Goal: Task Accomplishment & Management: Manage account settings

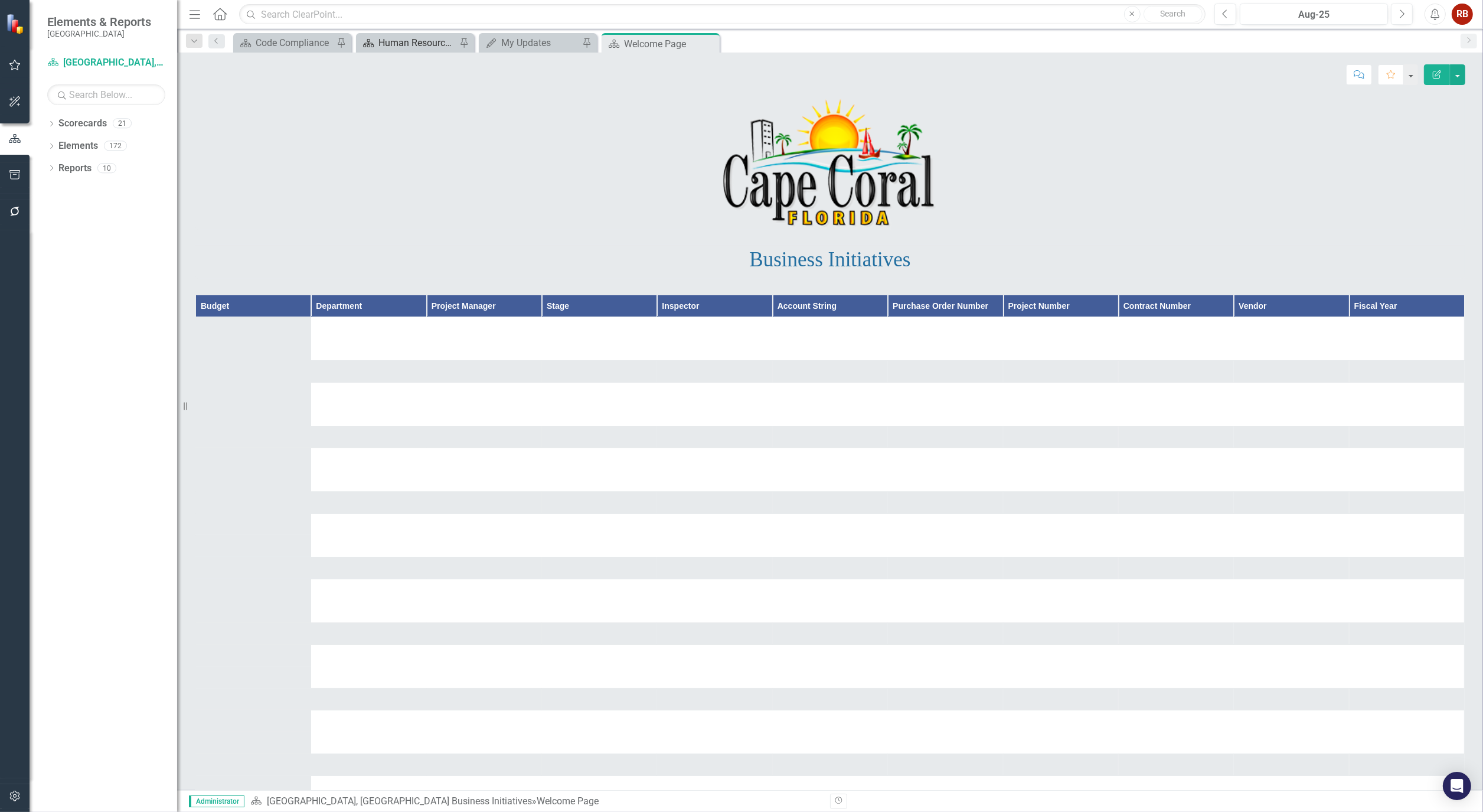
click at [402, 44] on div "Human Resources Analytics Dashboard" at bounding box center [417, 42] width 78 height 14
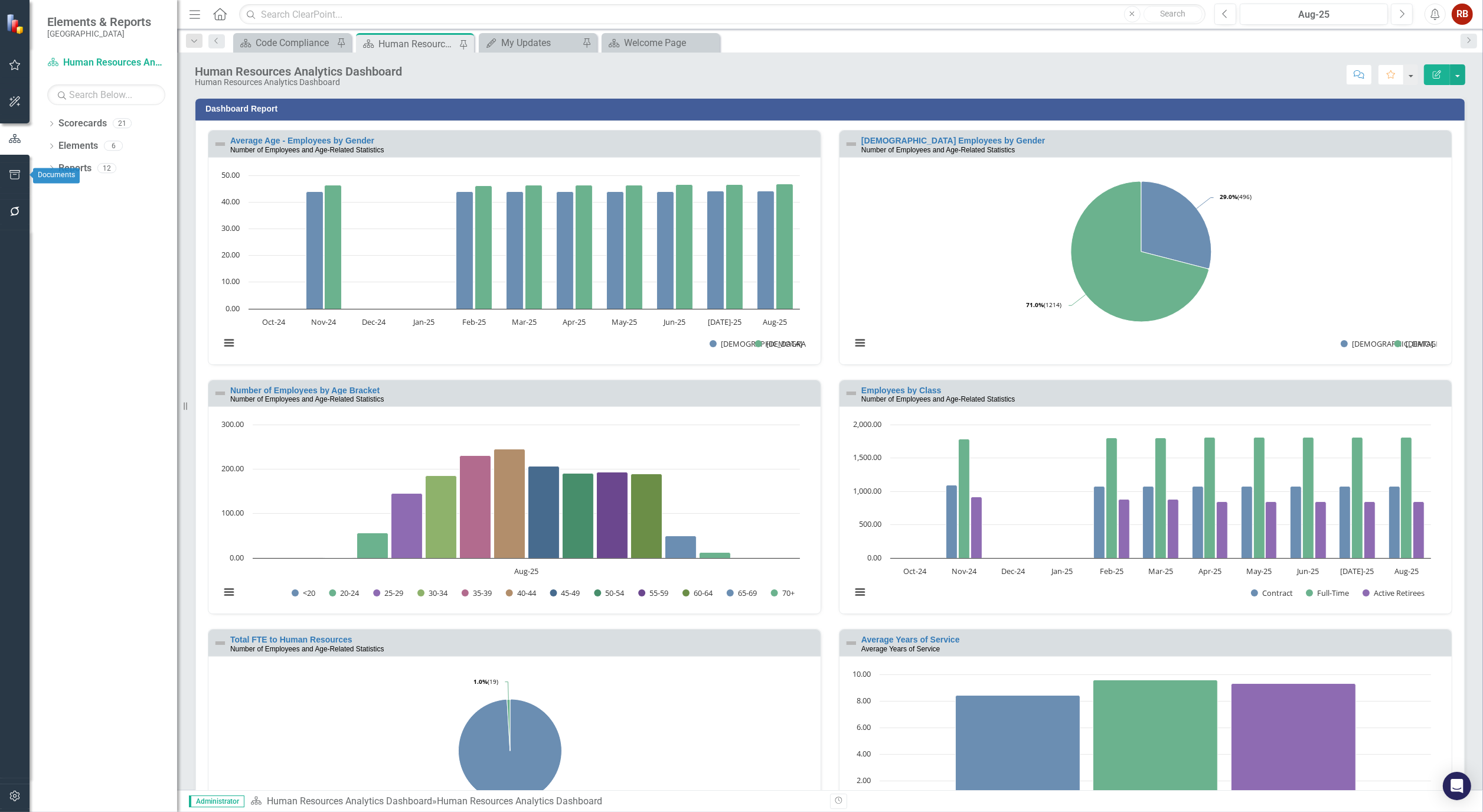
click at [10, 176] on icon "button" at bounding box center [14, 175] width 11 height 9
click at [80, 121] on link "Briefing Books" at bounding box center [104, 113] width 148 height 14
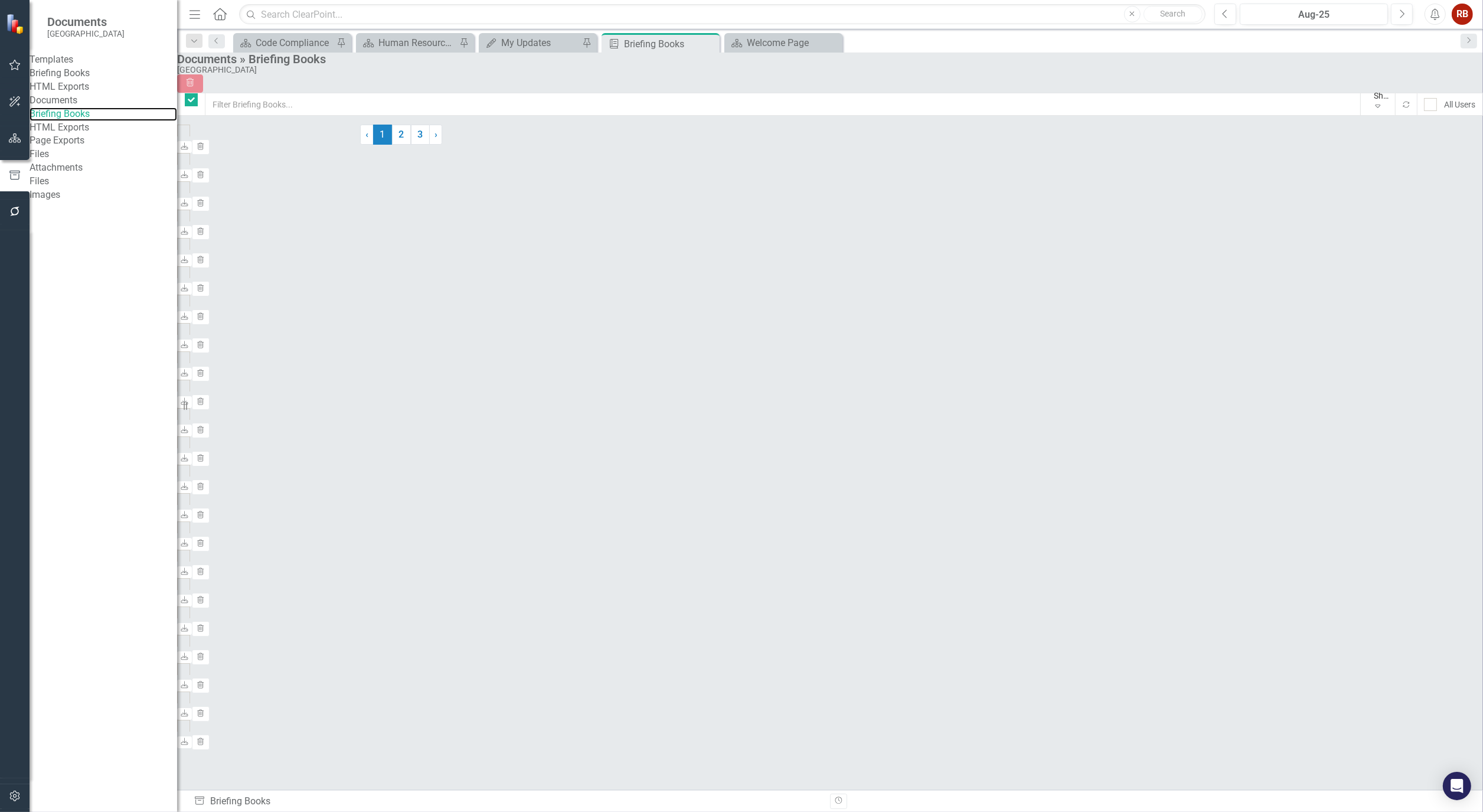
checkbox input "false"
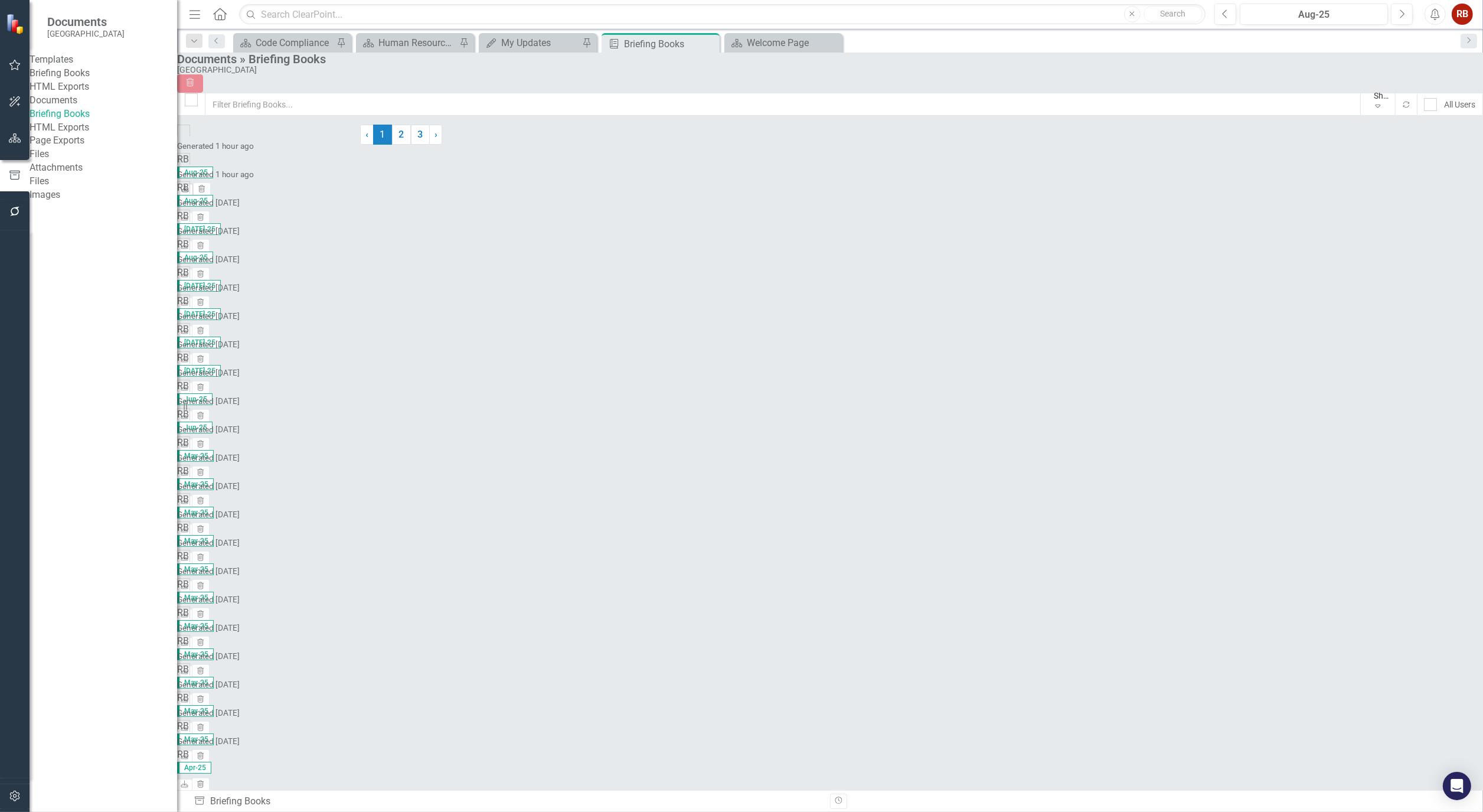
click at [193, 184] on link "Download" at bounding box center [185, 190] width 16 height 13
click at [87, 73] on div "Briefing Books" at bounding box center [104, 73] width 148 height 14
click at [87, 77] on link "Briefing Books" at bounding box center [104, 73] width 148 height 14
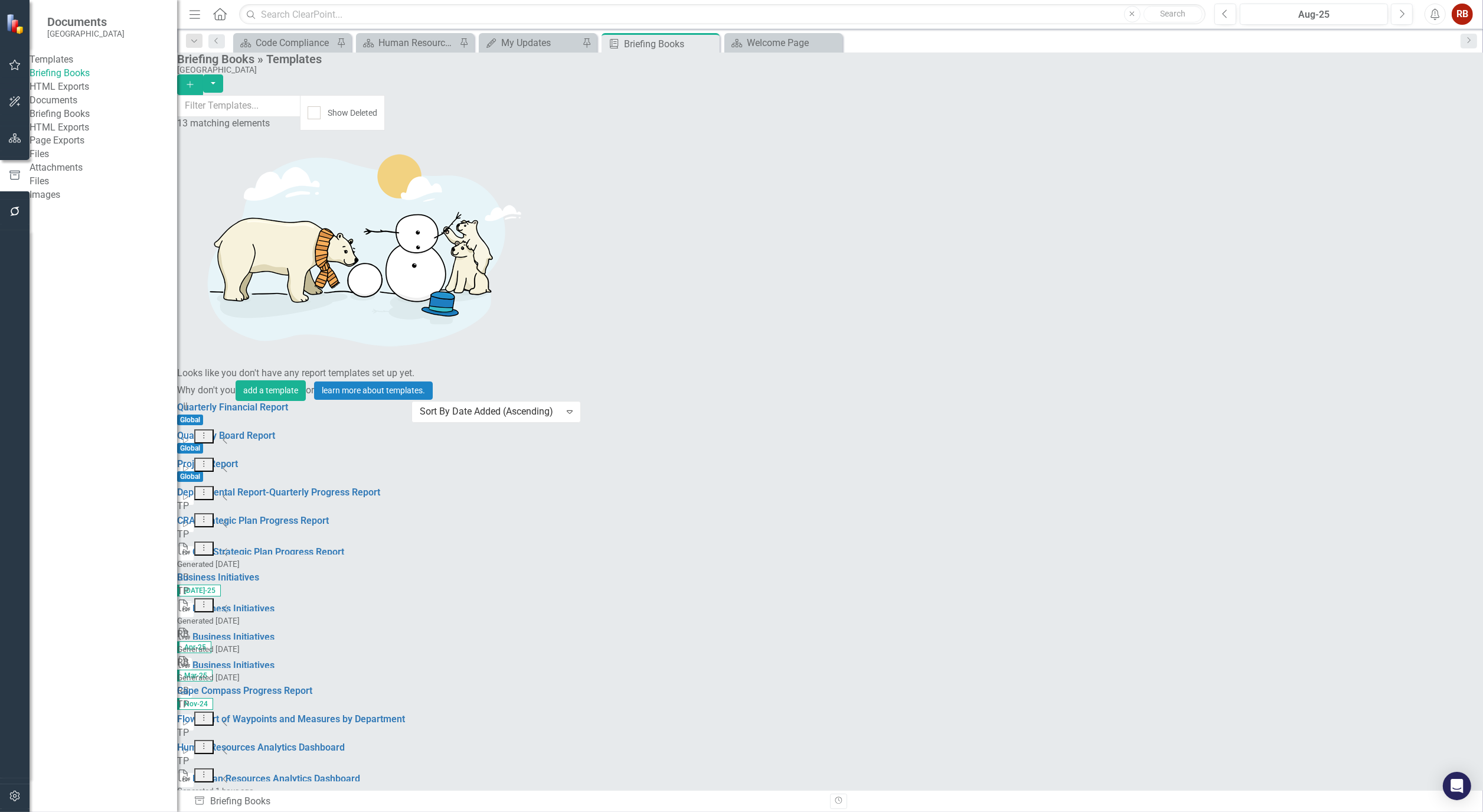
click at [1409, 570] on link "Start Run Template" at bounding box center [1383, 578] width 109 height 22
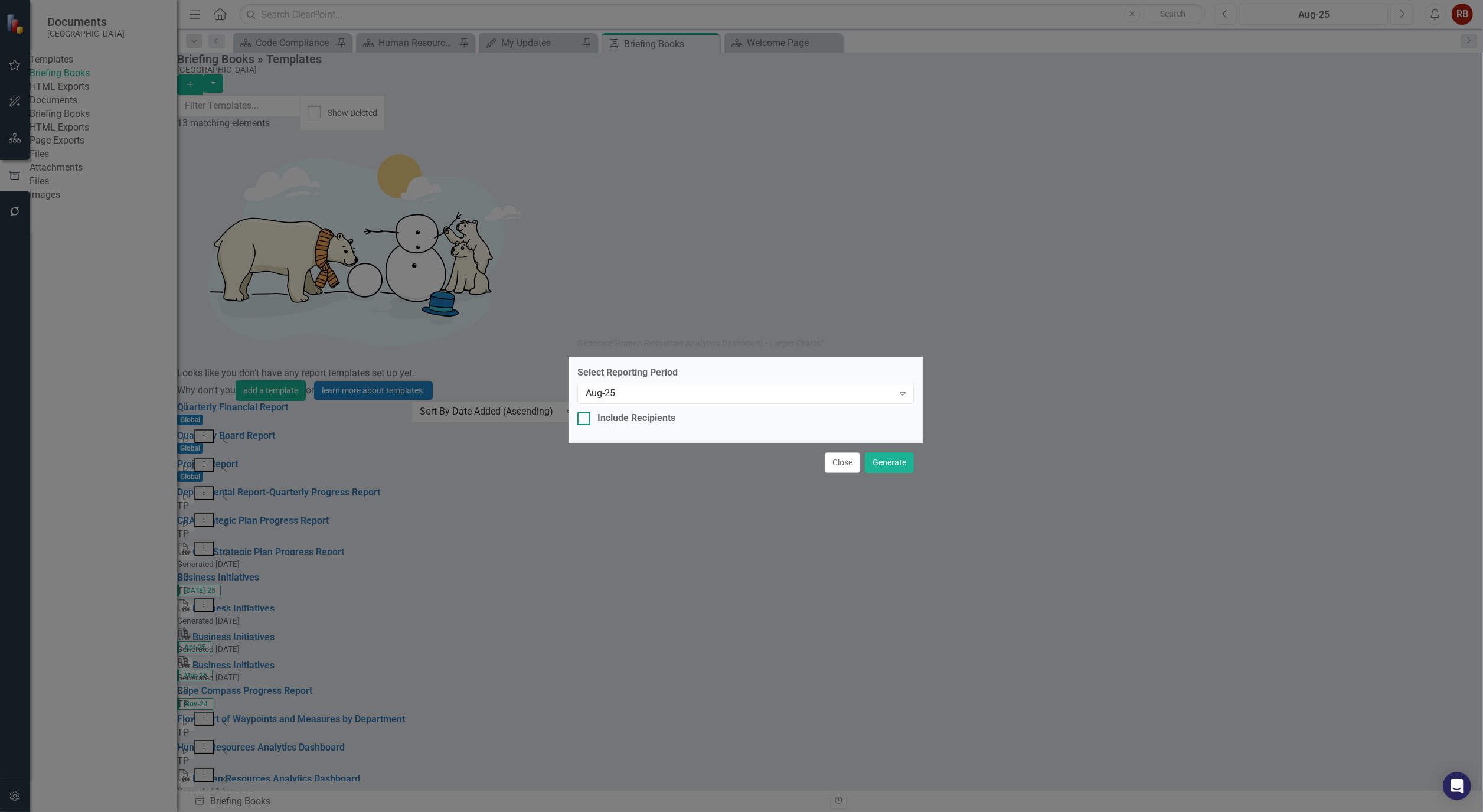
click at [692, 415] on div "Include Recipients" at bounding box center [746, 418] width 337 height 14
click at [585, 415] on input "Include Recipients" at bounding box center [581, 416] width 8 height 8
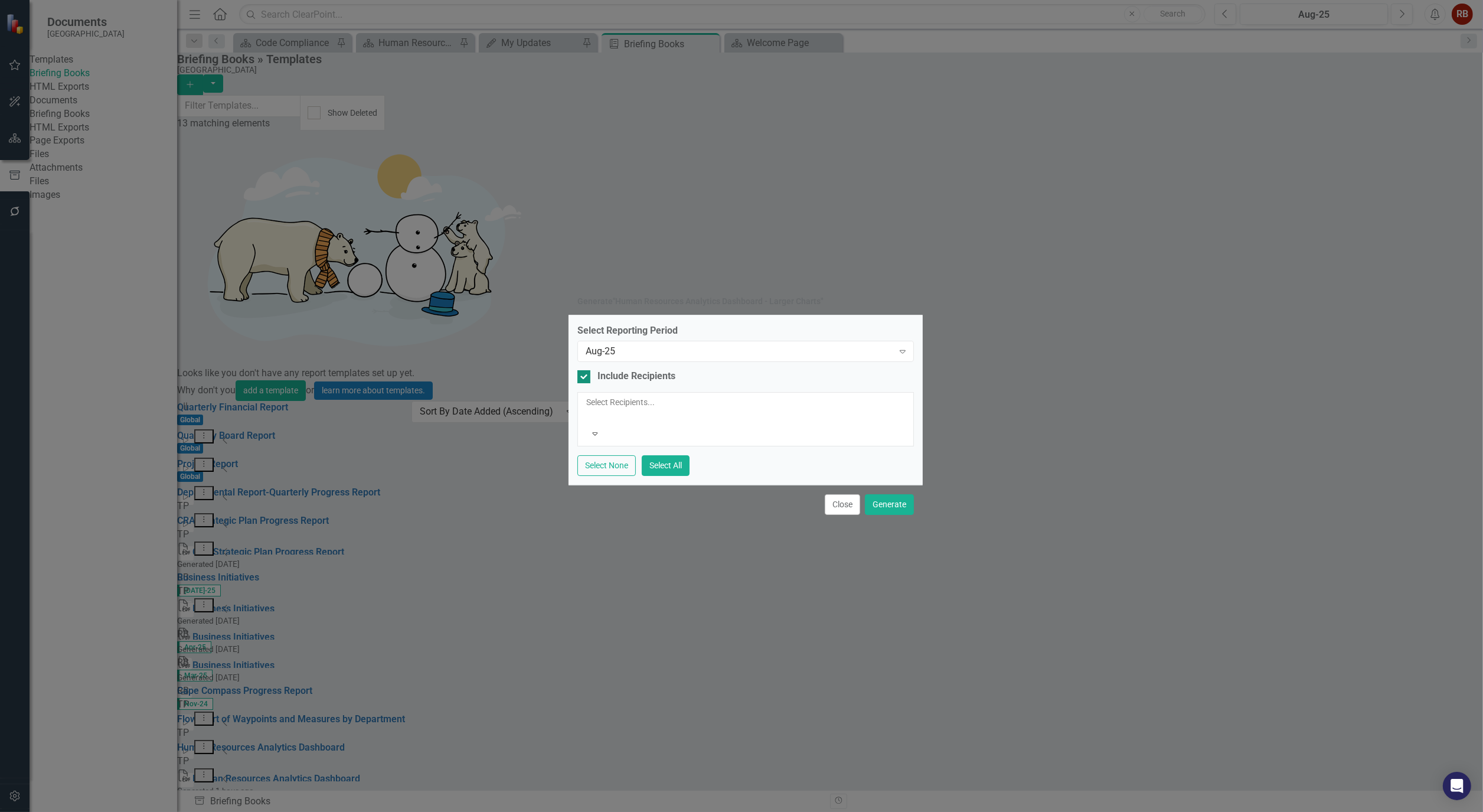
click at [588, 383] on div at bounding box center [583, 376] width 13 height 13
click at [585, 378] on input "Include Recipients" at bounding box center [581, 374] width 8 height 8
checkbox input "false"
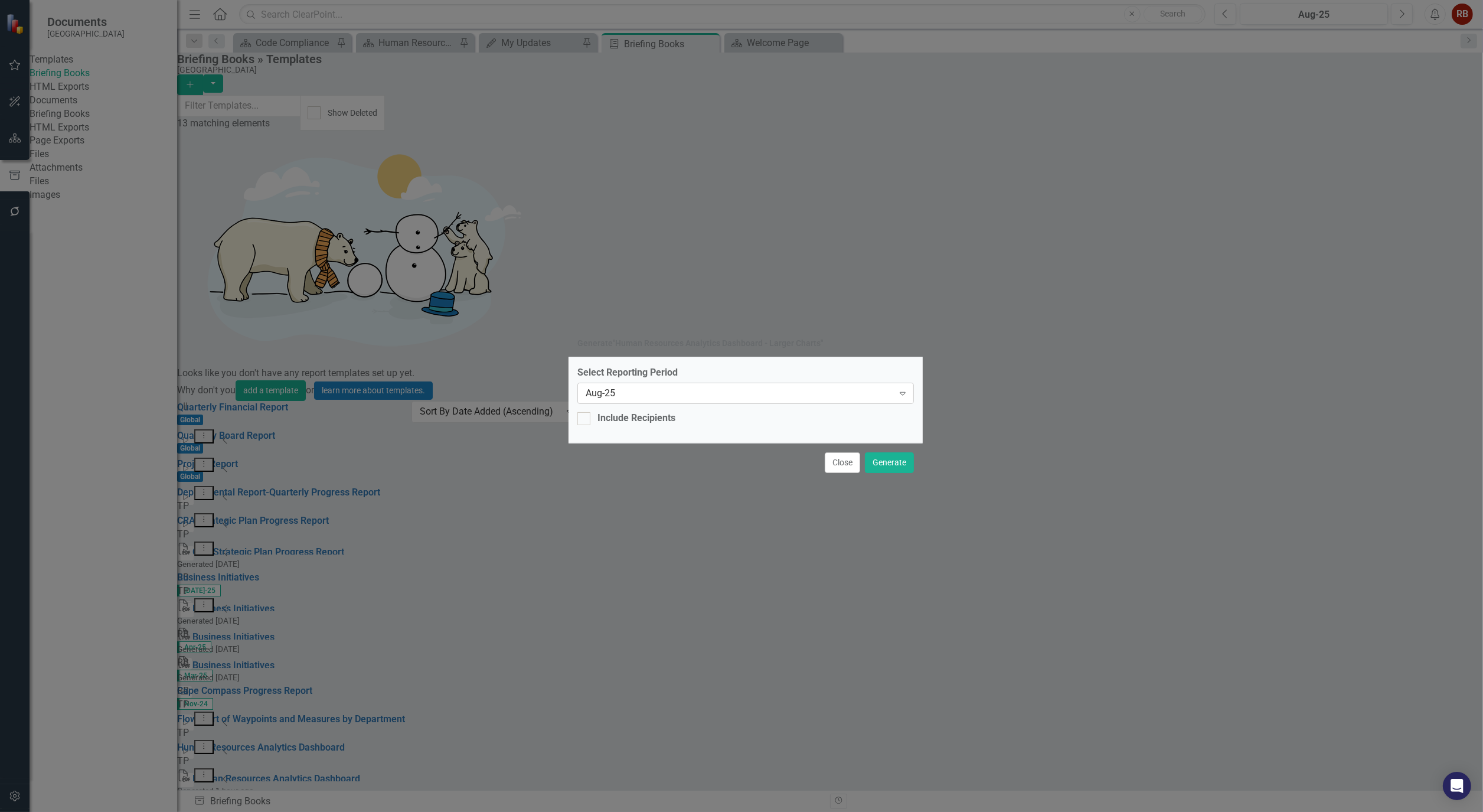
click at [639, 392] on div "Aug-25 Expand" at bounding box center [746, 393] width 337 height 22
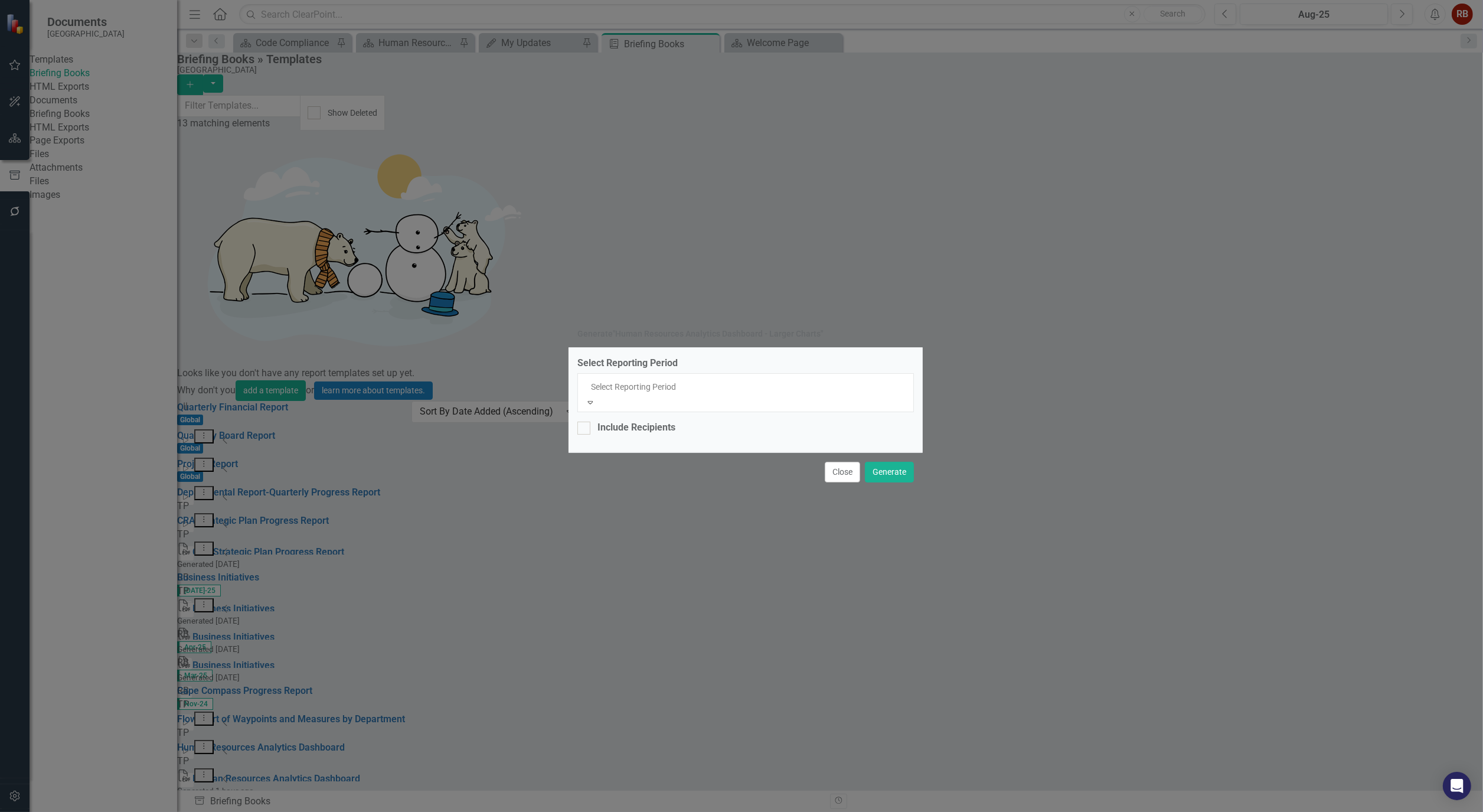
scroll to position [912, 0]
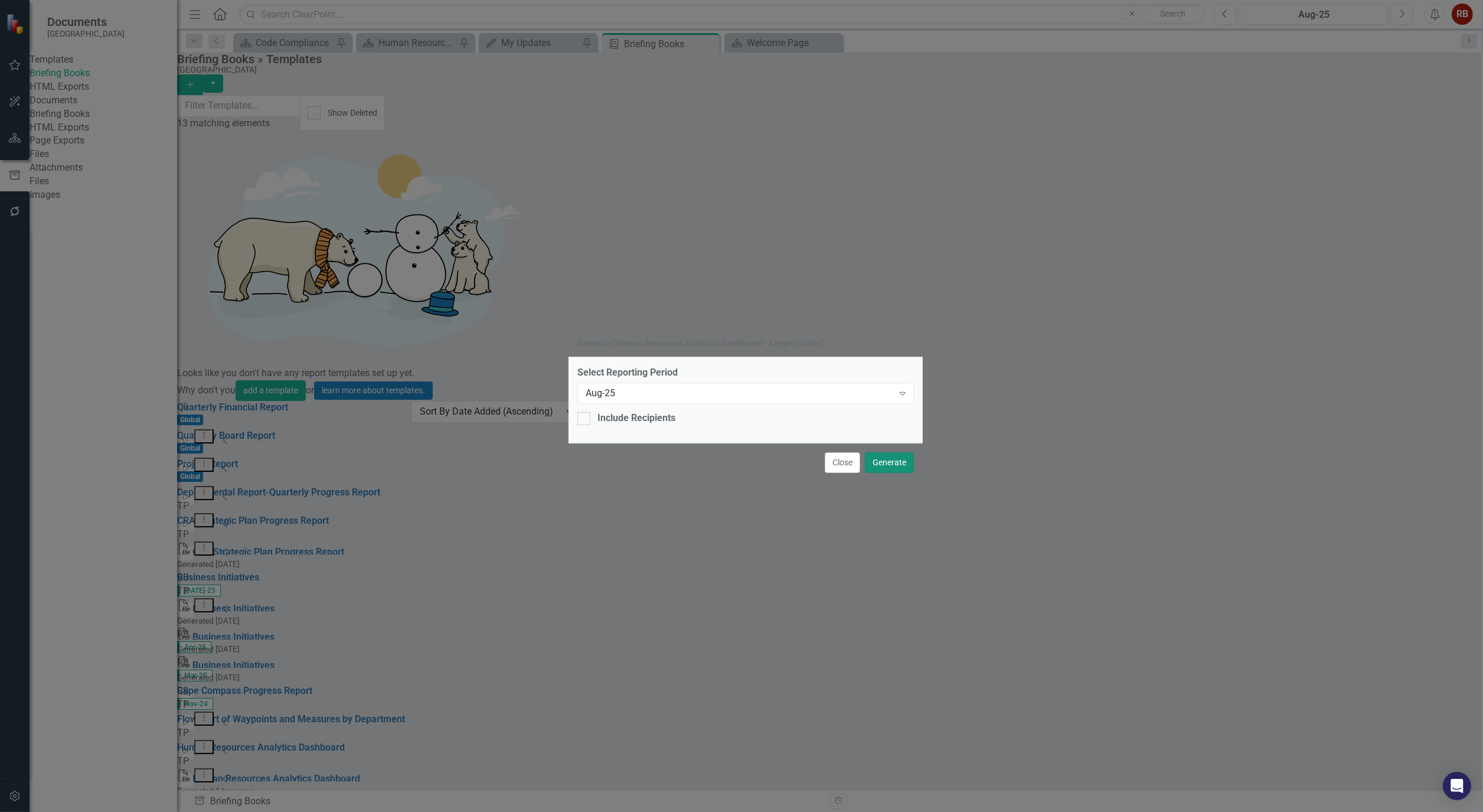
click at [903, 467] on button "Generate" at bounding box center [890, 462] width 49 height 21
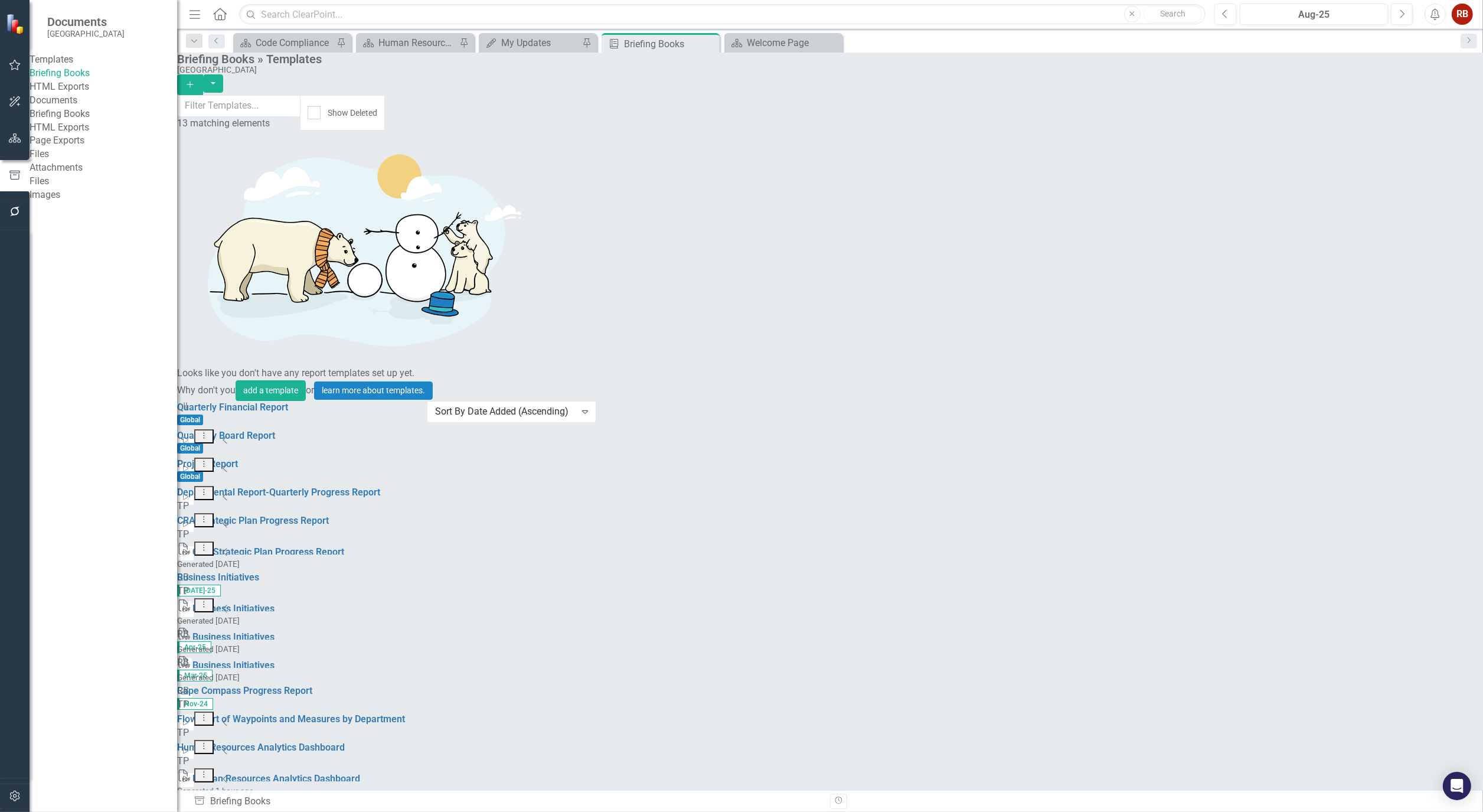
click at [84, 121] on link "Briefing Books" at bounding box center [104, 113] width 148 height 14
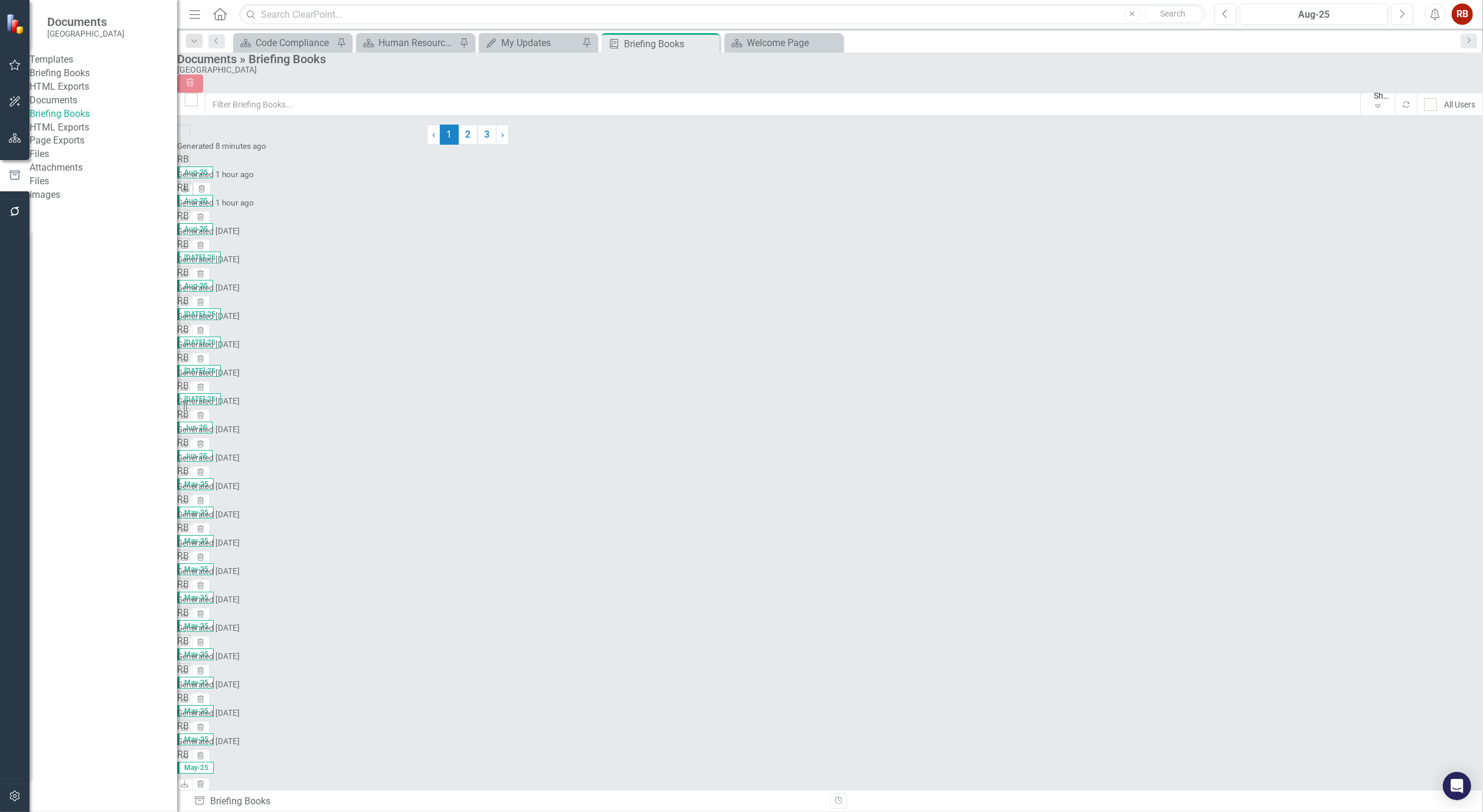
click at [190, 186] on icon "Download" at bounding box center [185, 190] width 9 height 7
click at [420, 45] on div "Human Resources Analytics Dashboard" at bounding box center [417, 42] width 78 height 14
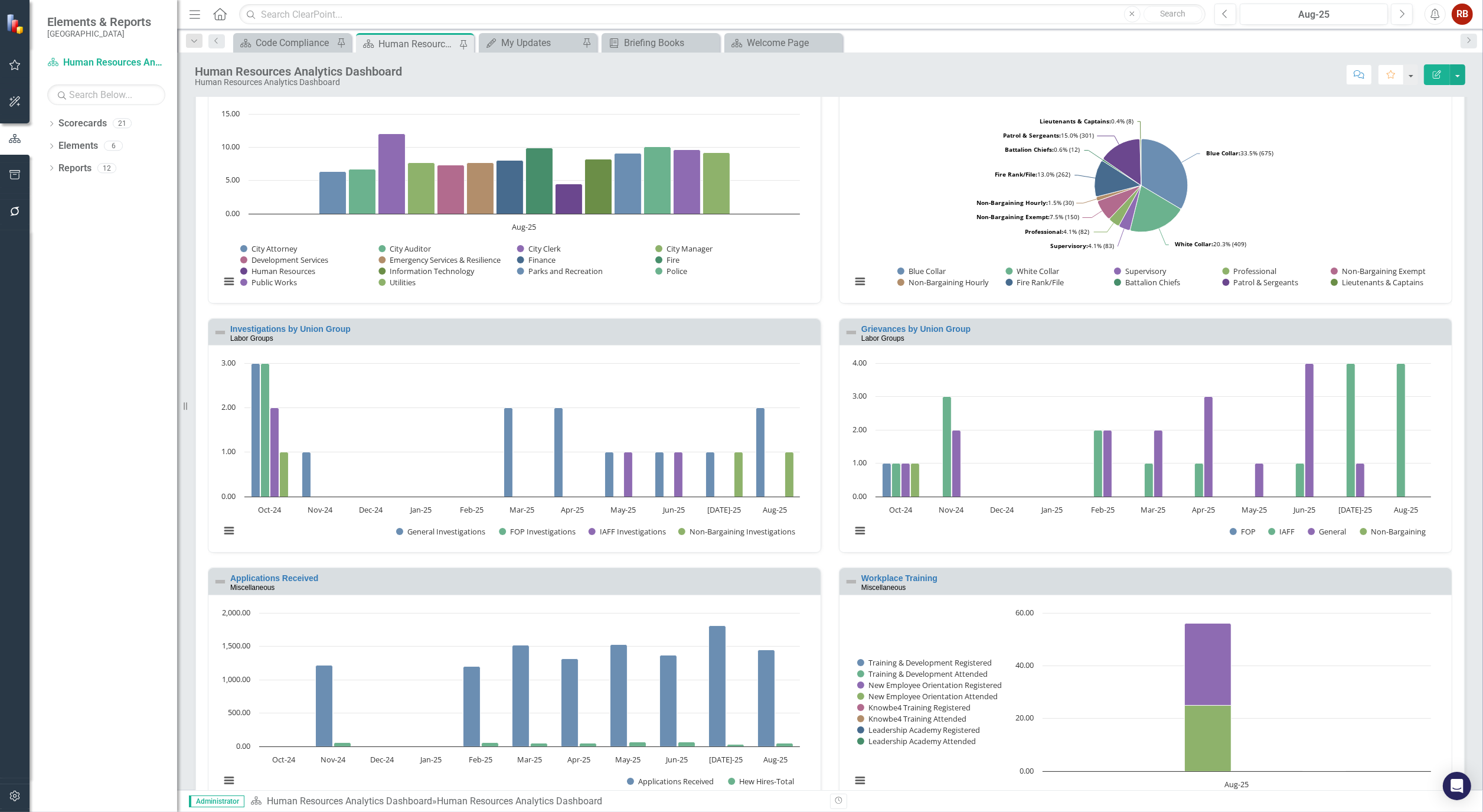
scroll to position [890, 0]
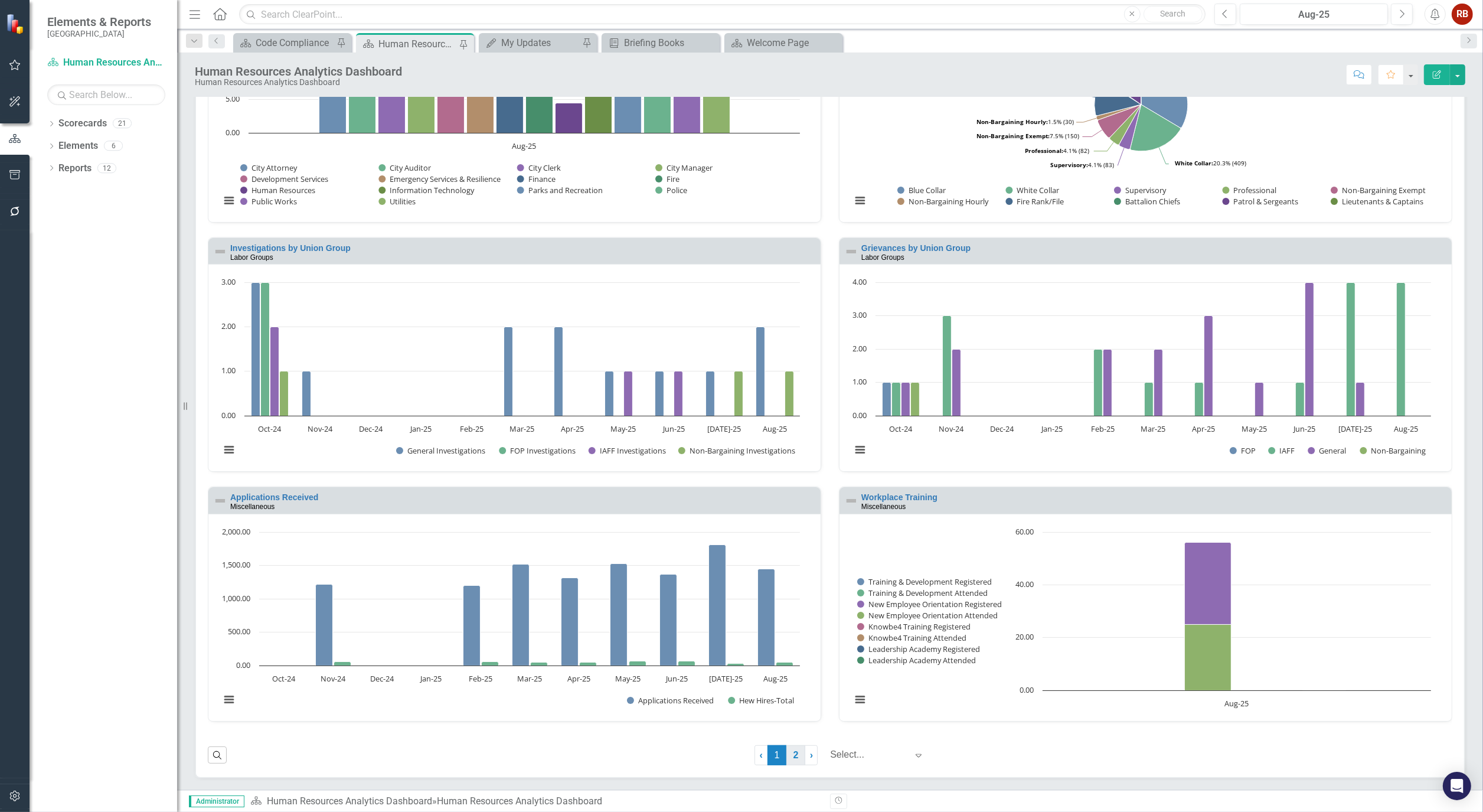
click at [787, 755] on link "2" at bounding box center [796, 755] width 19 height 20
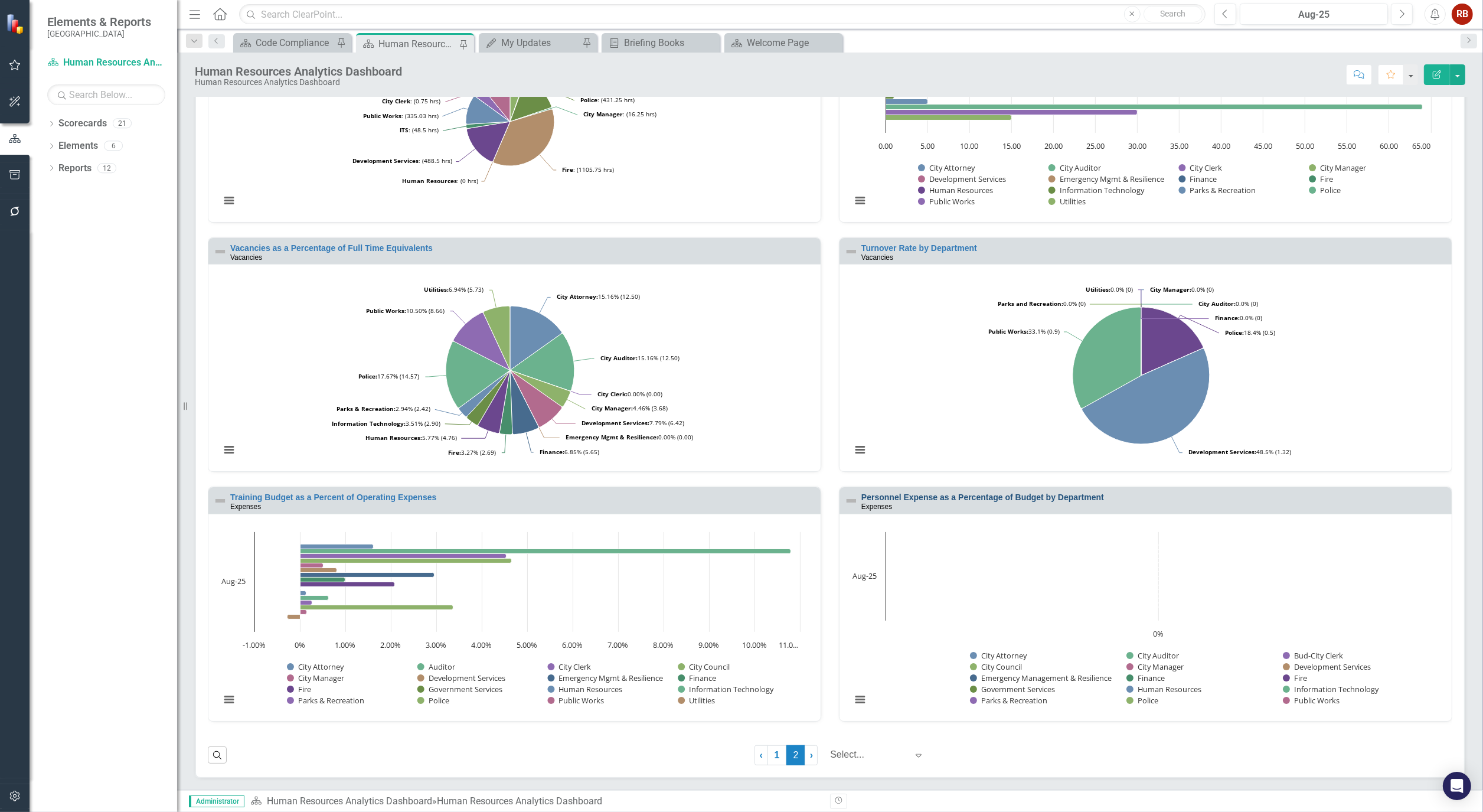
click at [972, 499] on link "Personnel Expense as a Percentage of Budget by Department" at bounding box center [983, 497] width 243 height 9
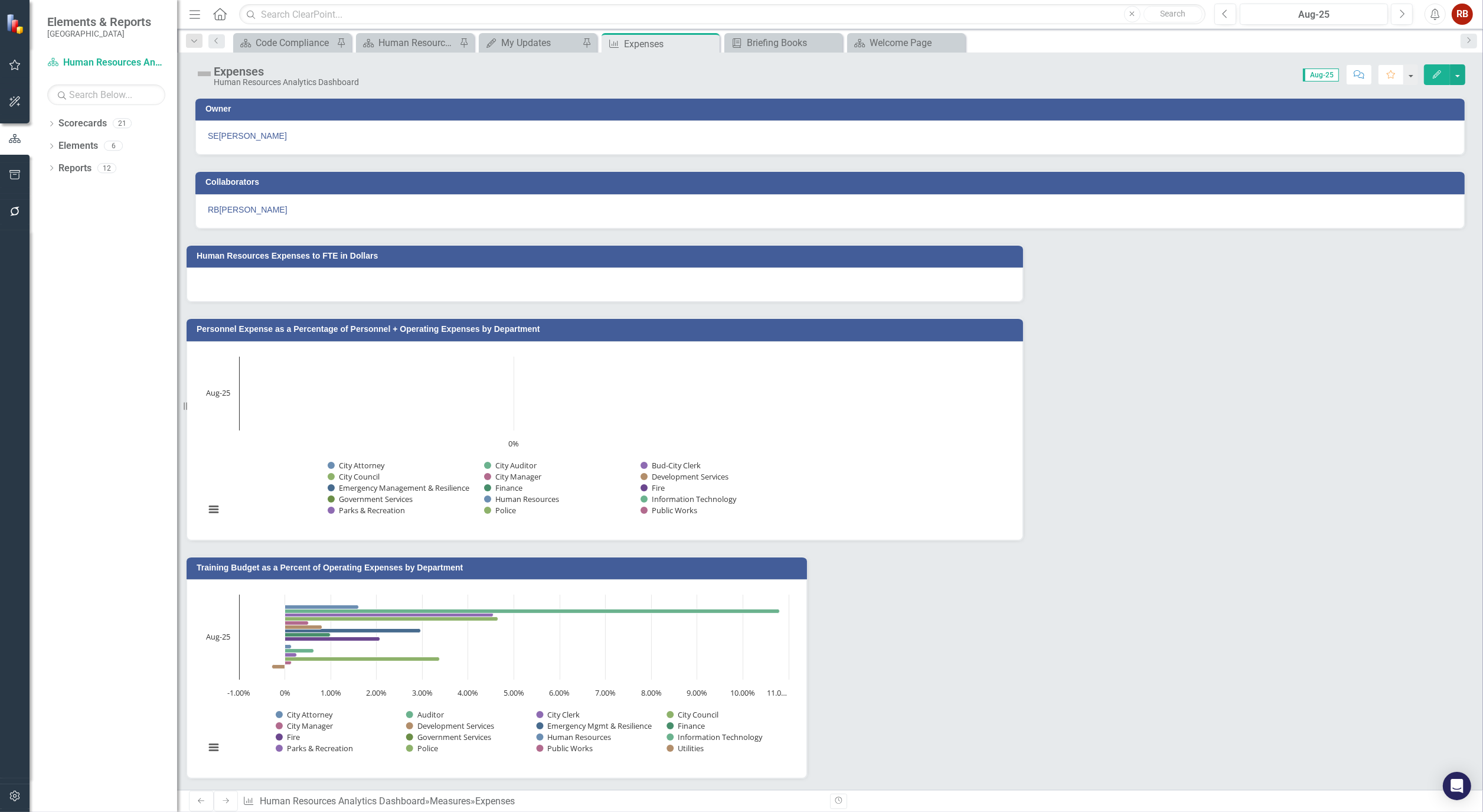
click at [426, 334] on h3 "Personnel Expense as a Percentage of Personnel + Operating Expenses by Departme…" at bounding box center [607, 329] width 821 height 9
click at [440, 334] on h3 "Personnel Expense as a Percentage of Personnel + Operating Expenses by Departme…" at bounding box center [607, 329] width 821 height 9
click at [1436, 76] on icon "Edit" at bounding box center [1437, 74] width 11 height 8
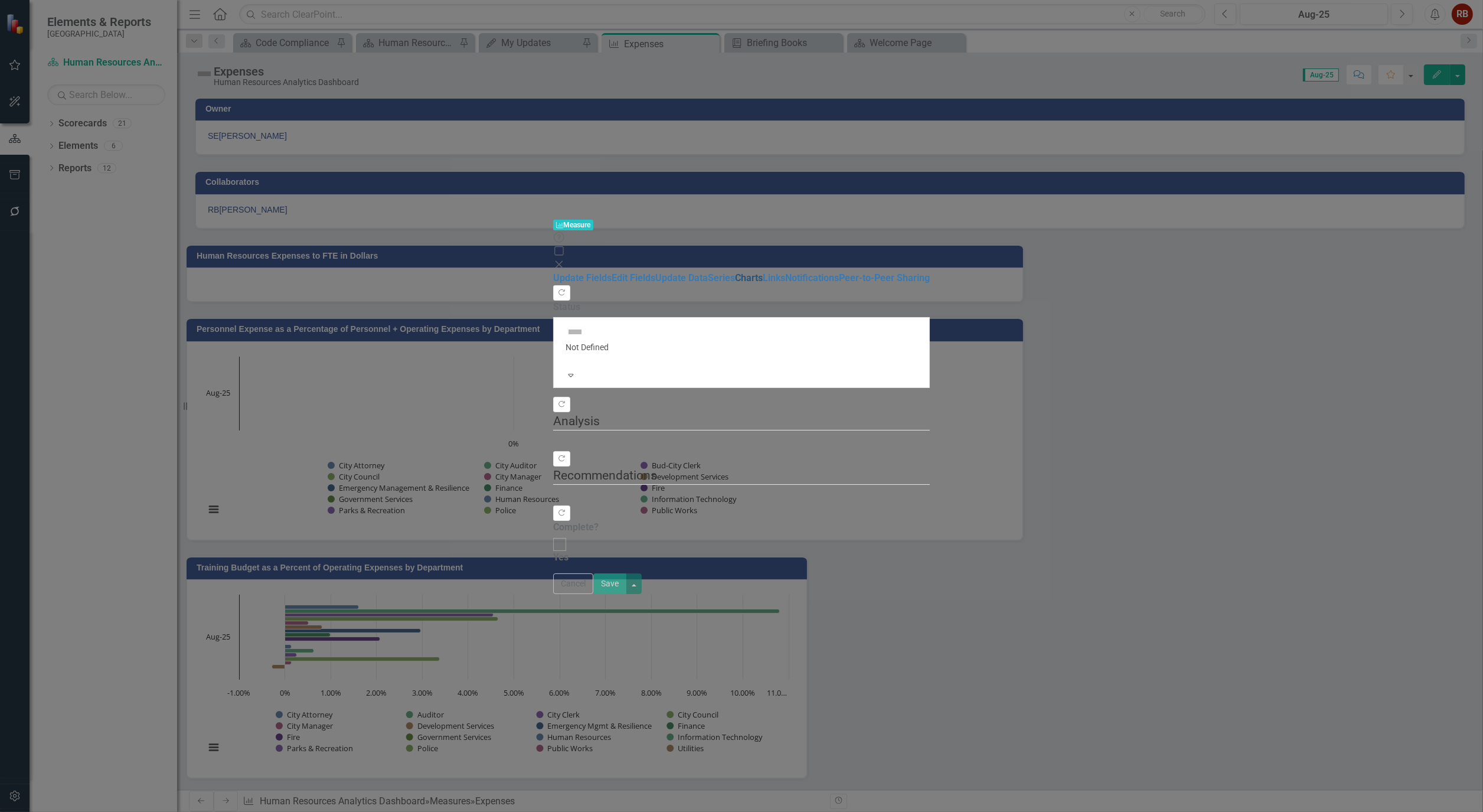
click at [735, 272] on link "Charts" at bounding box center [748, 277] width 28 height 11
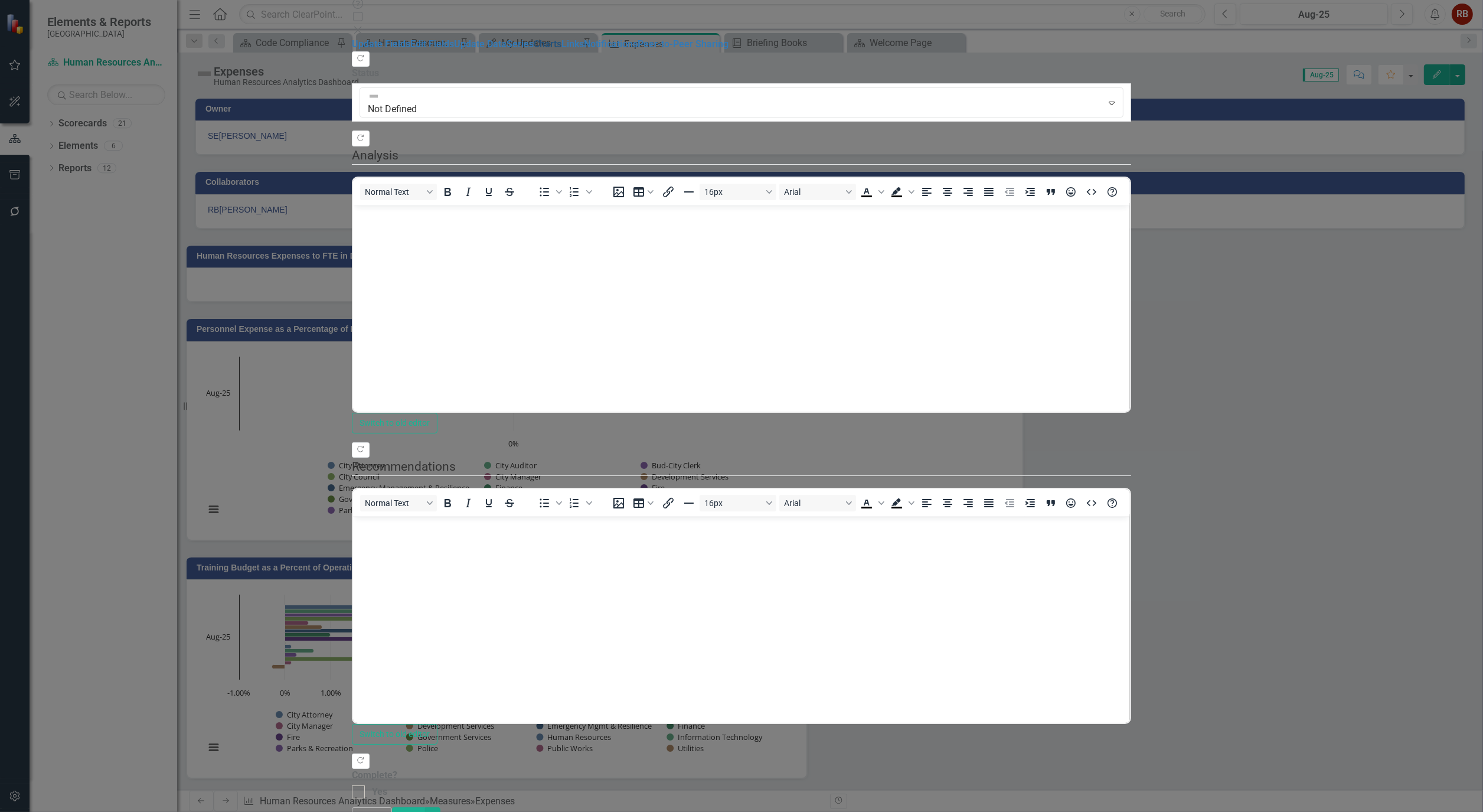
click at [534, 50] on link "Charts" at bounding box center [547, 44] width 28 height 11
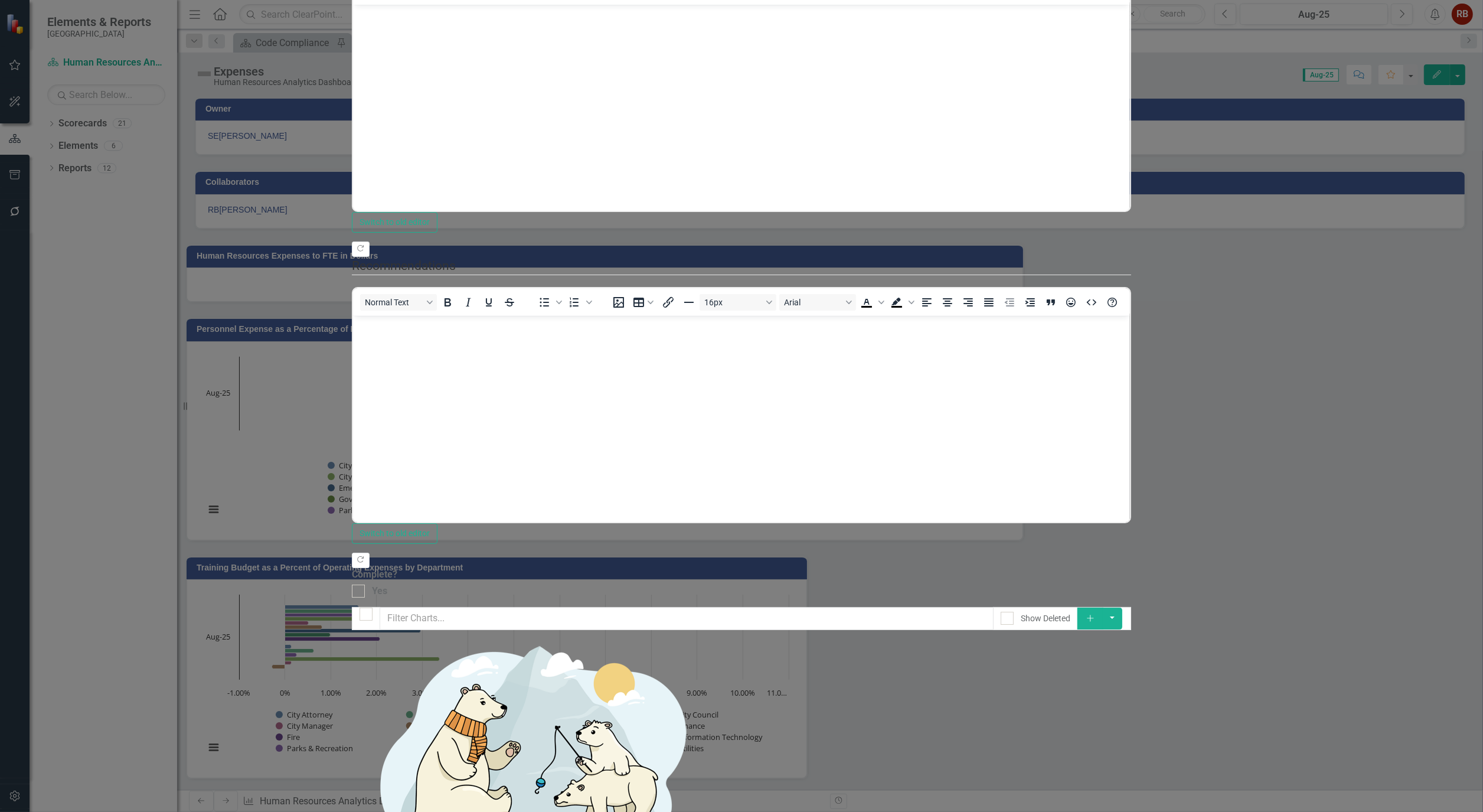
checkbox input "true"
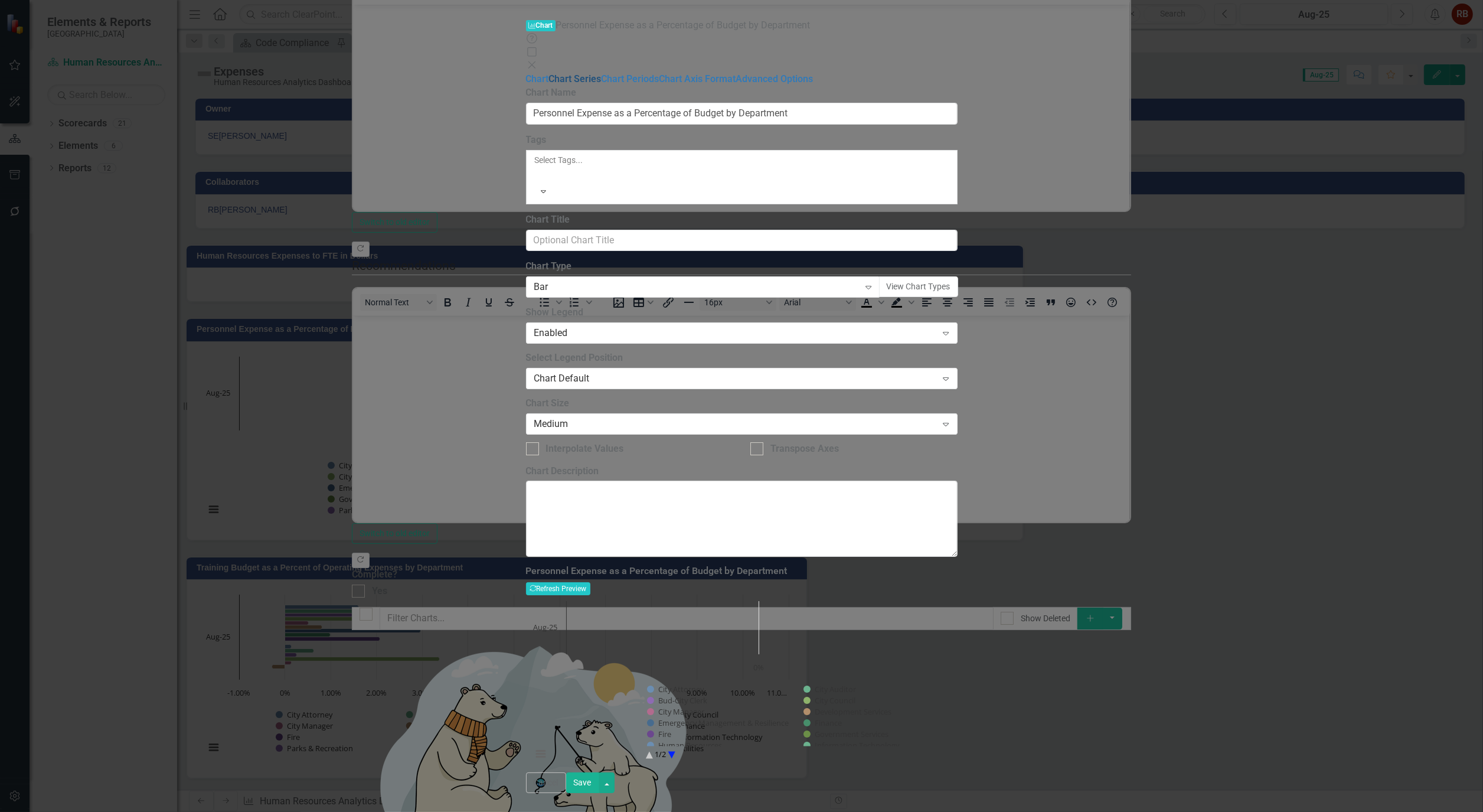
click at [549, 73] on link "Chart Series" at bounding box center [575, 78] width 52 height 11
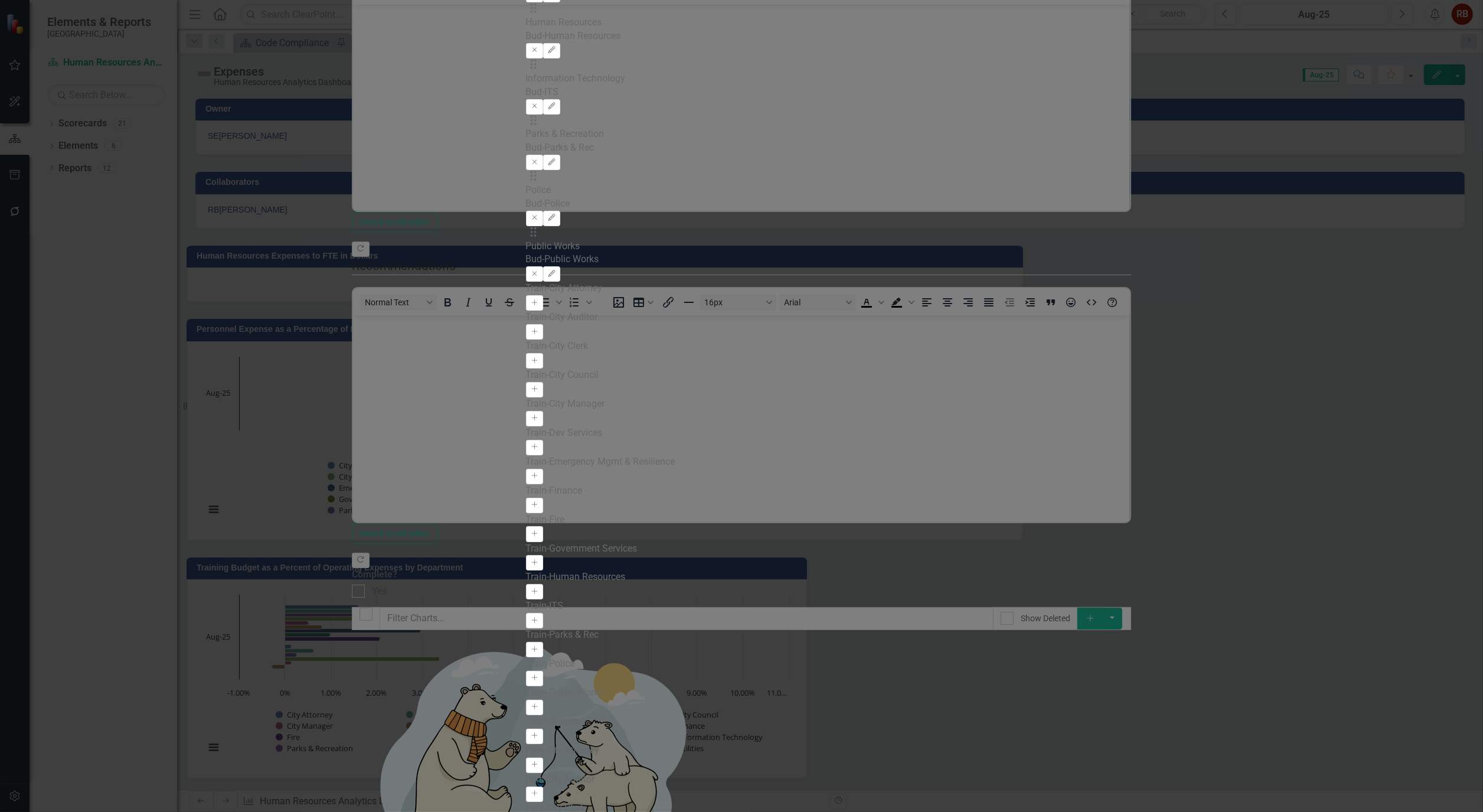
checkbox input "false"
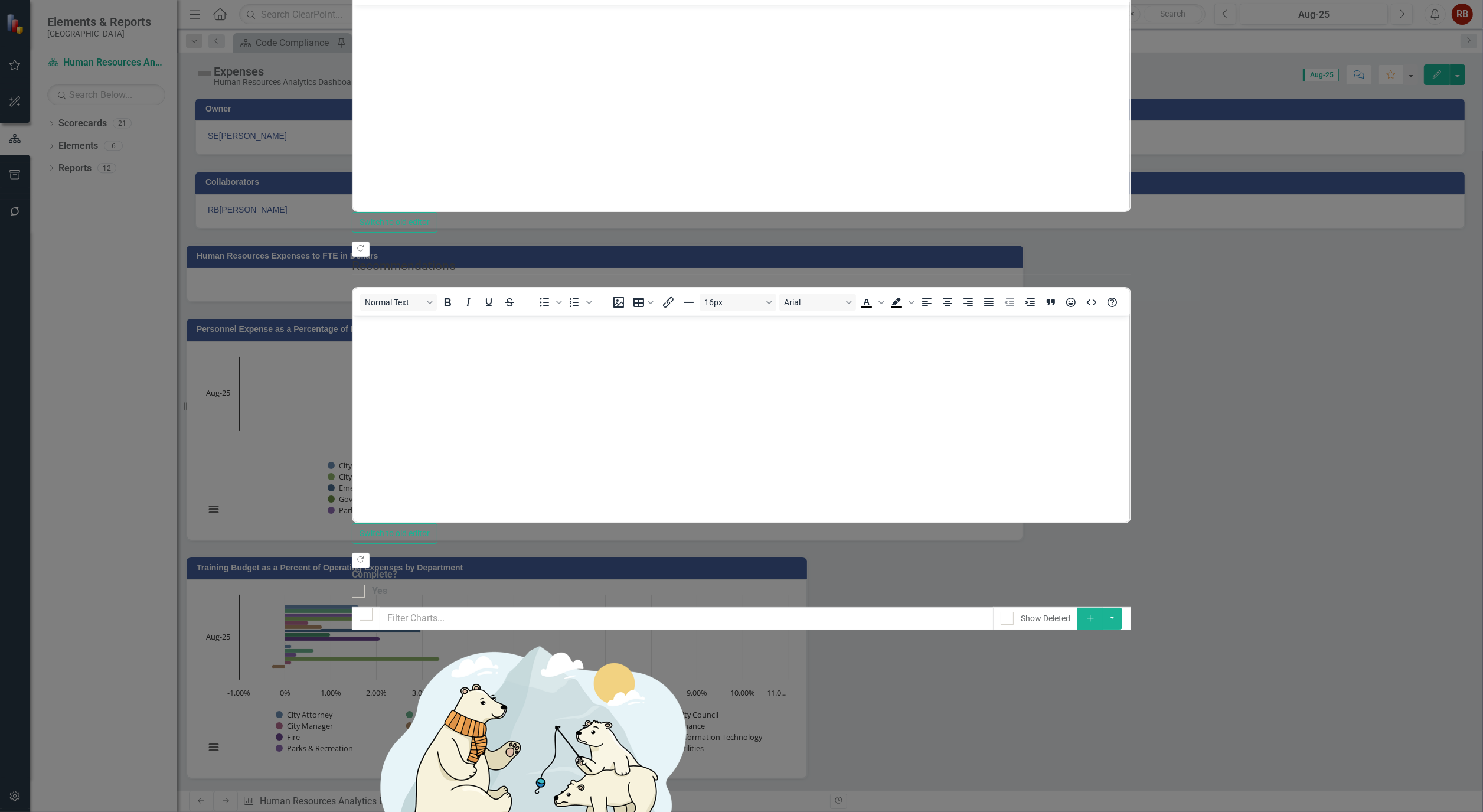
drag, startPoint x: 1406, startPoint y: 802, endPoint x: 1398, endPoint y: 797, distance: 9.4
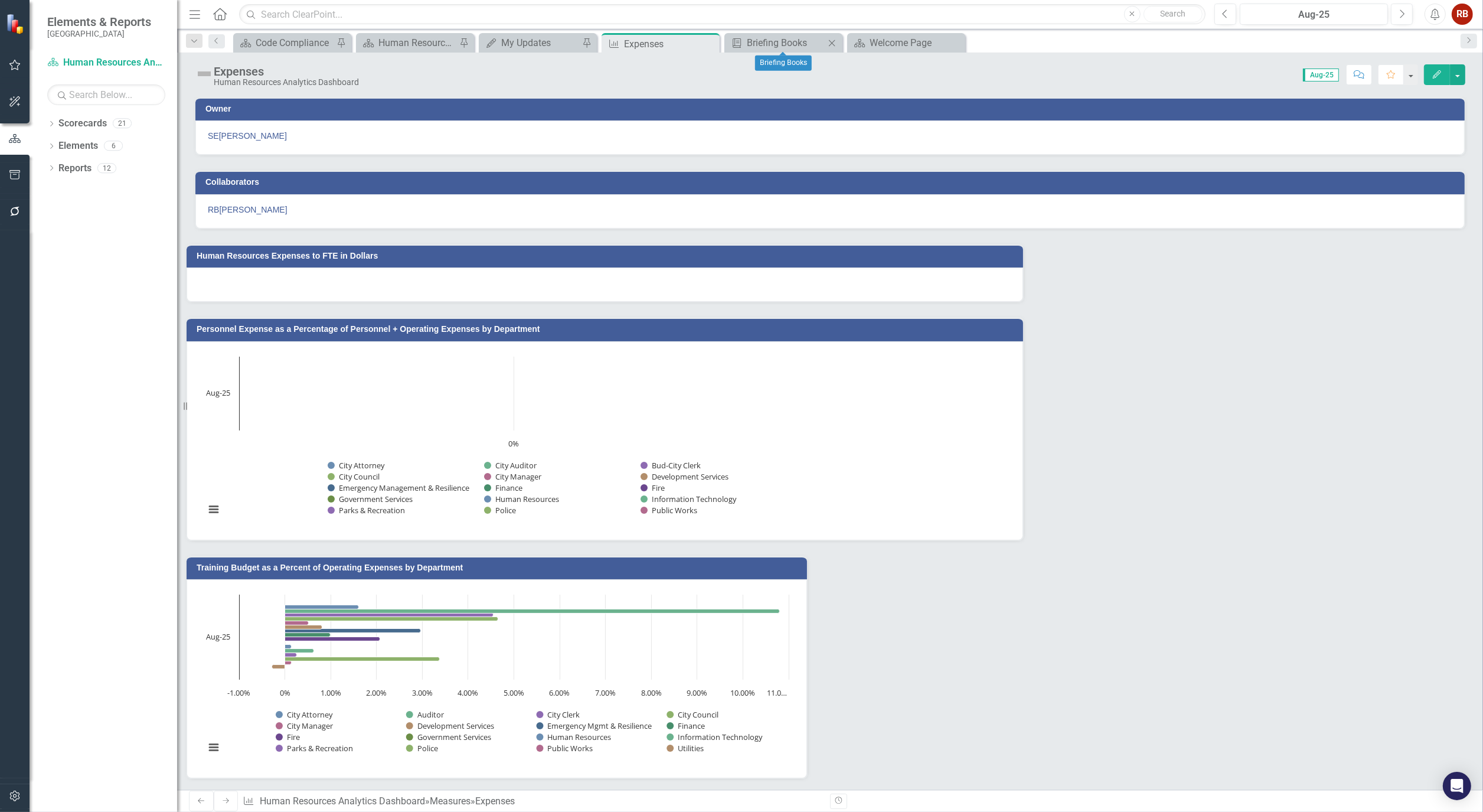
click at [836, 43] on icon "Close" at bounding box center [831, 43] width 12 height 9
click at [713, 41] on icon "Close" at bounding box center [709, 43] width 12 height 9
click at [583, 42] on icon "Close" at bounding box center [585, 43] width 12 height 9
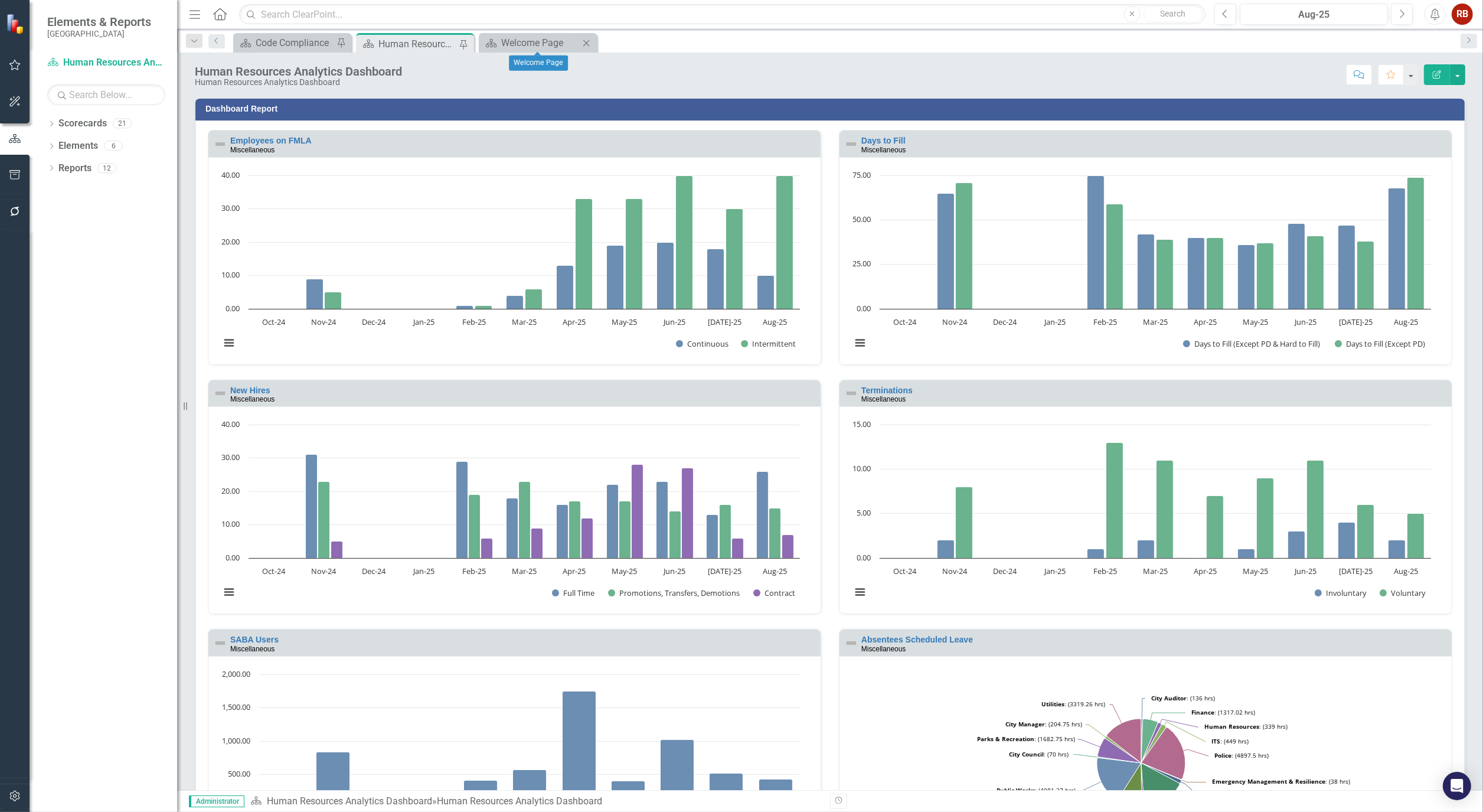
click at [587, 41] on icon "Close" at bounding box center [586, 43] width 12 height 9
click at [53, 122] on icon "Dropdown" at bounding box center [50, 124] width 8 height 6
click at [77, 160] on div "Dropdown [GEOGRAPHIC_DATA], [GEOGRAPHIC_DATA] Strategic Plan" at bounding box center [105, 168] width 141 height 20
